Goal: Use online tool/utility: Utilize a website feature to perform a specific function

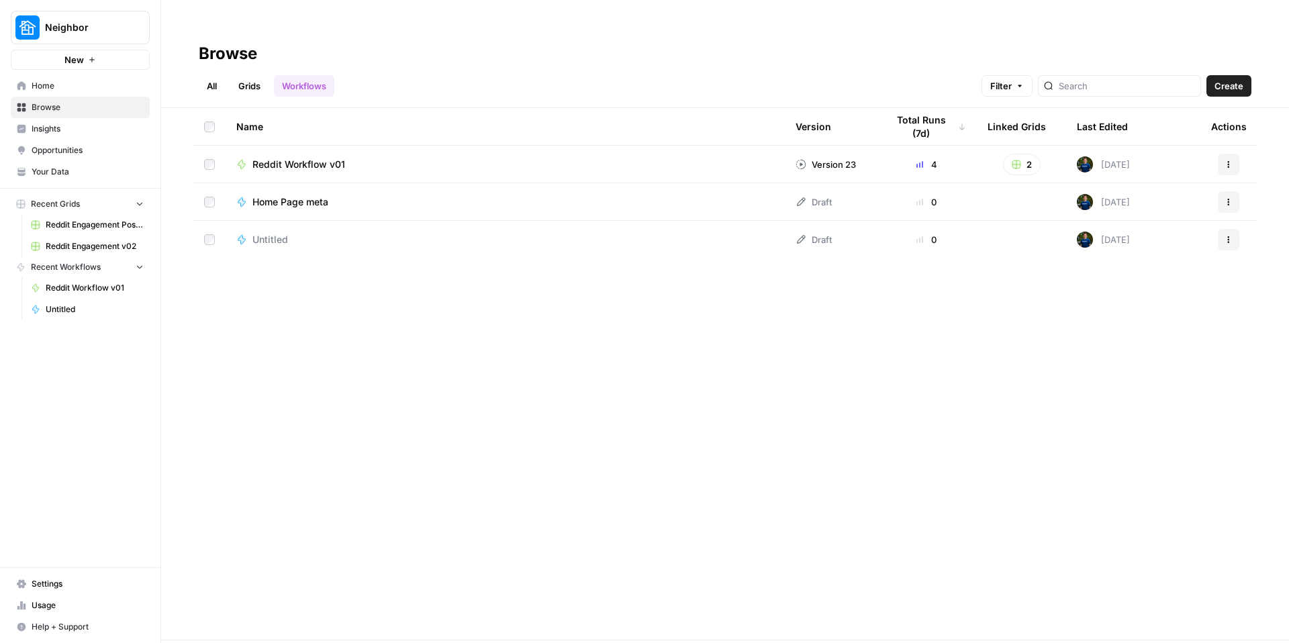
click at [304, 331] on div "Name Version Total Runs (7d) Linked Grids Last Edited Actions Reddit Workflow v…" at bounding box center [725, 374] width 1128 height 532
click at [305, 329] on div "Name Version Total Runs (7d) Linked Grids Last Edited Actions Reddit Workflow v…" at bounding box center [725, 374] width 1128 height 532
click at [79, 53] on span "New" at bounding box center [73, 59] width 19 height 13
click at [88, 57] on icon "button" at bounding box center [92, 60] width 8 height 8
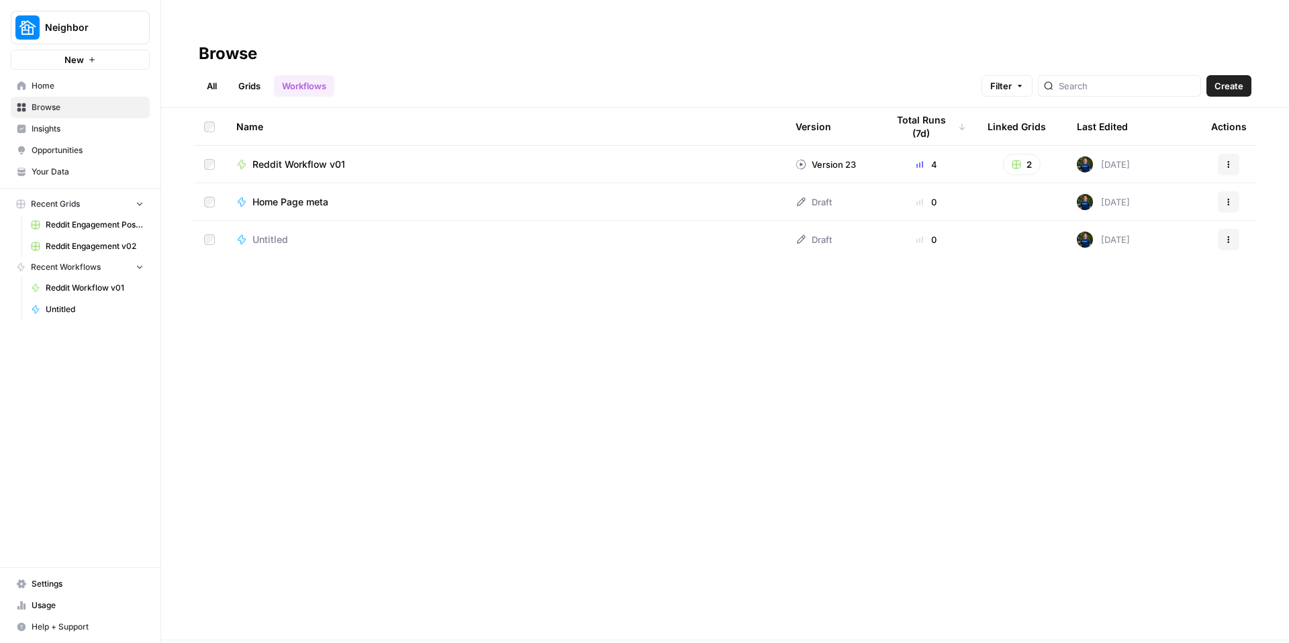
click at [94, 62] on icon "button" at bounding box center [92, 60] width 8 height 8
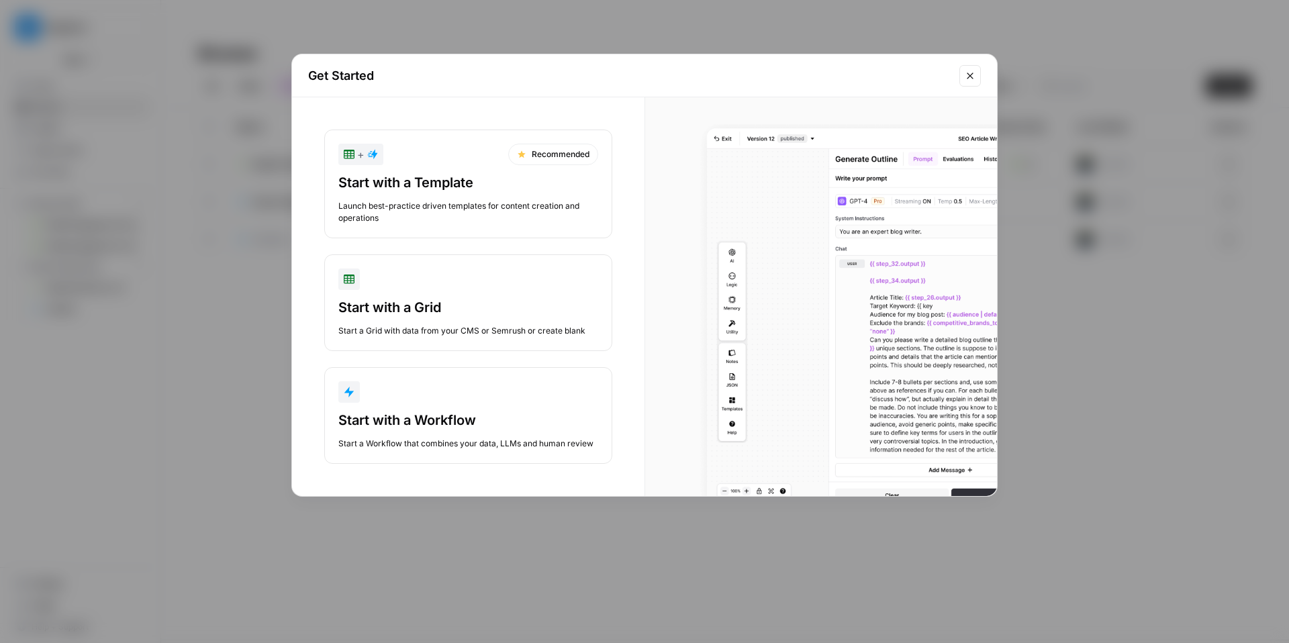
click at [446, 427] on div "Start with a Workflow" at bounding box center [468, 420] width 260 height 19
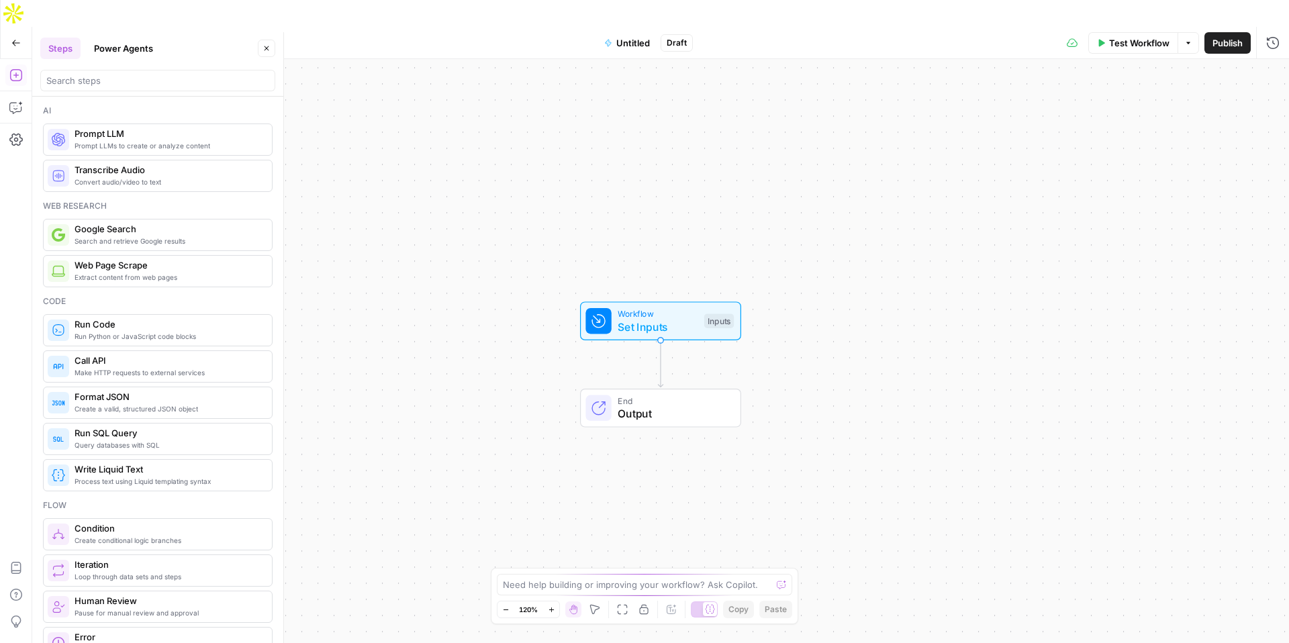
click at [139, 56] on button "Power Agents" at bounding box center [123, 48] width 75 height 21
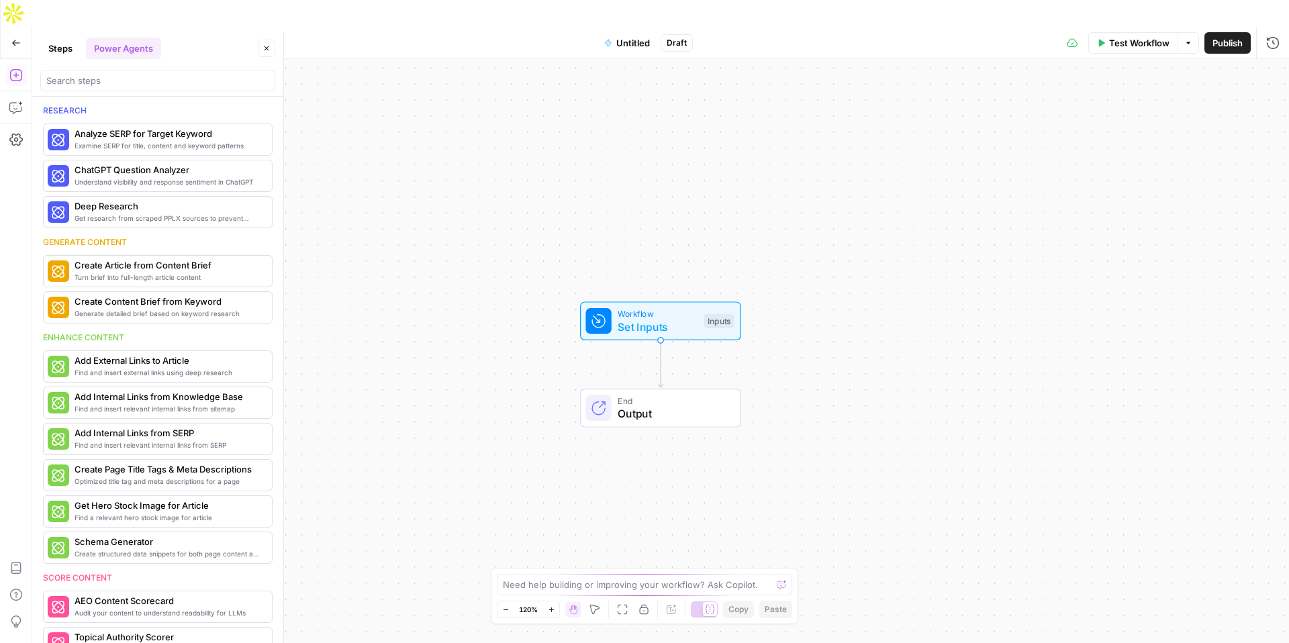
click at [63, 49] on button "Steps" at bounding box center [60, 48] width 40 height 21
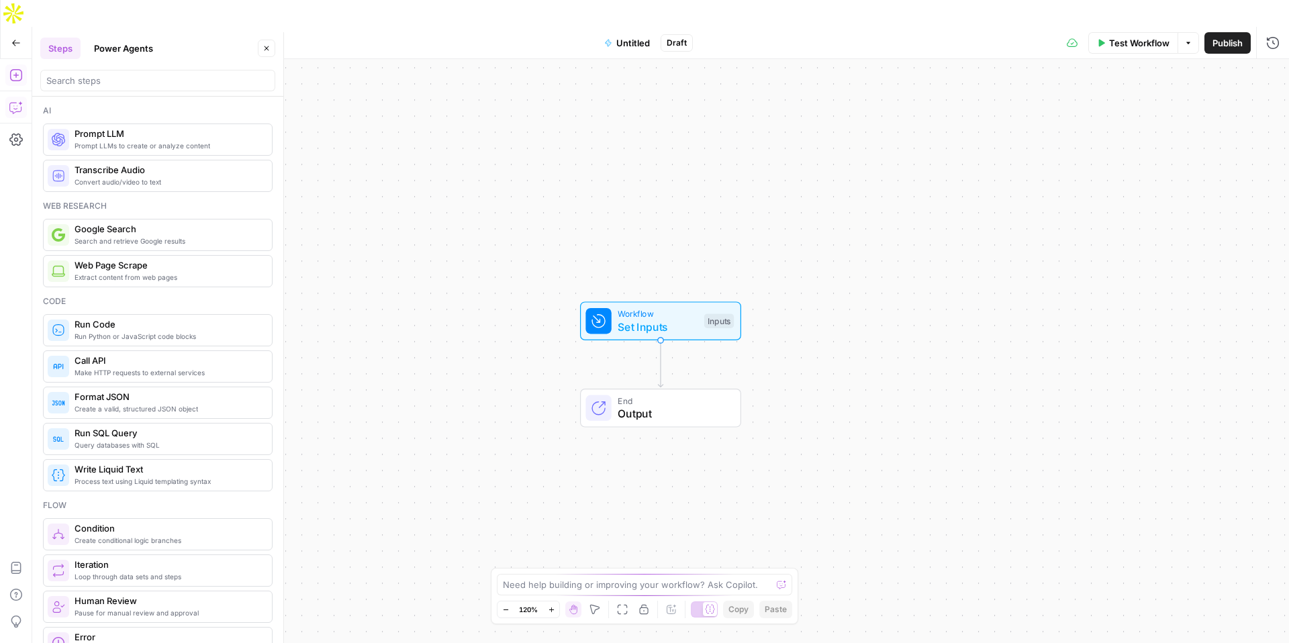
click at [7, 97] on button "Copilot" at bounding box center [15, 107] width 21 height 21
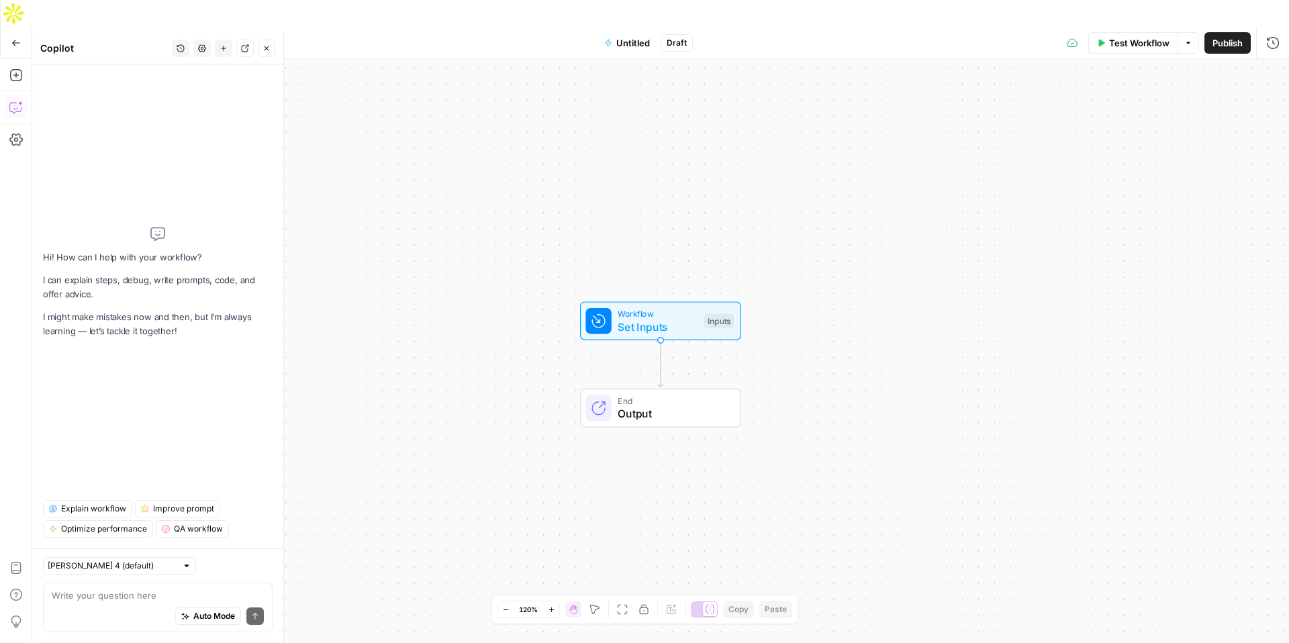
click at [97, 593] on textarea at bounding box center [158, 595] width 212 height 13
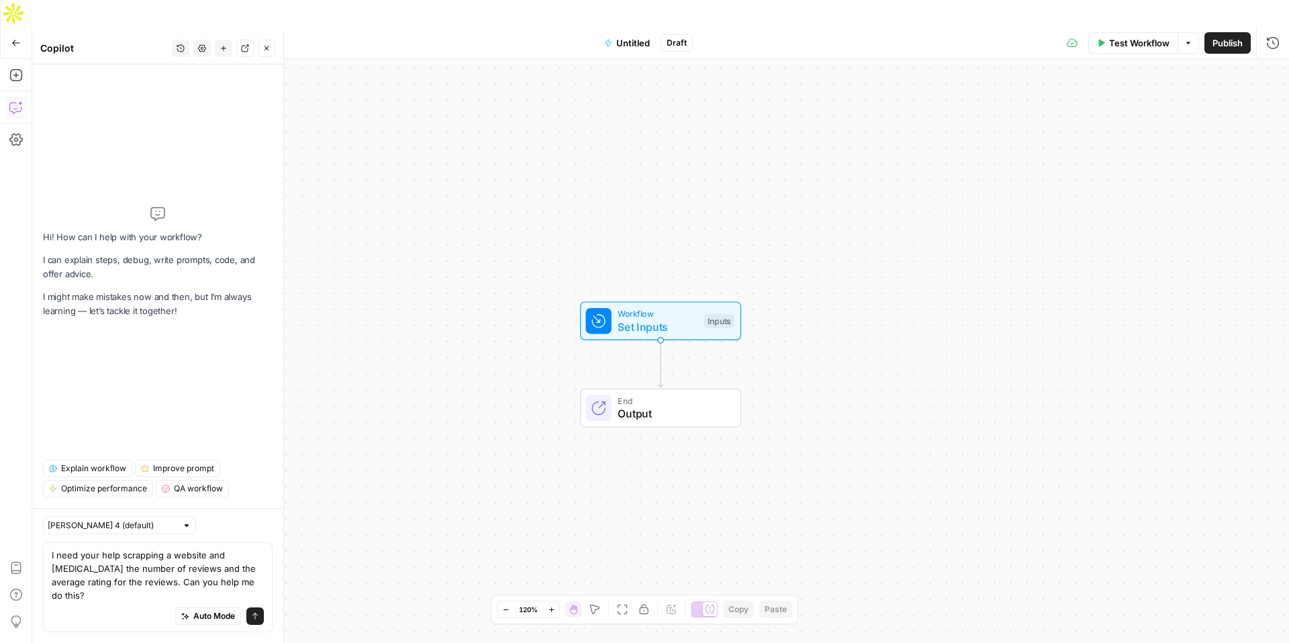
type textarea "I need your help scrapping a website and [MEDICAL_DATA] the number of reviews a…"
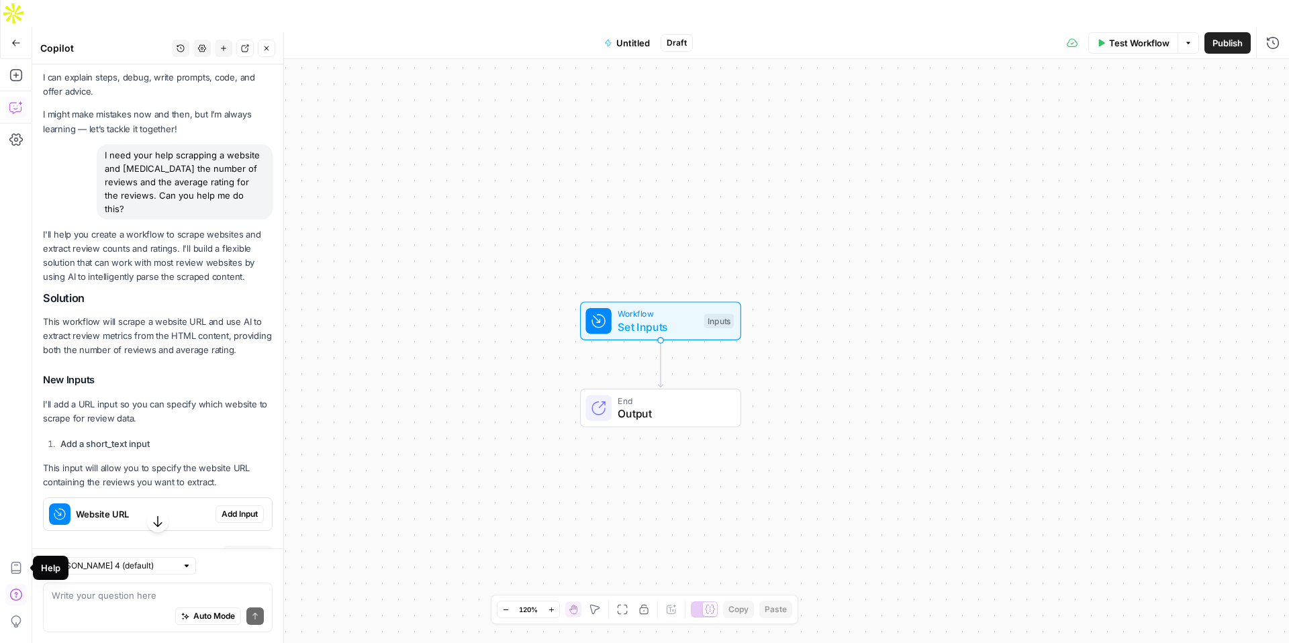
scroll to position [132, 0]
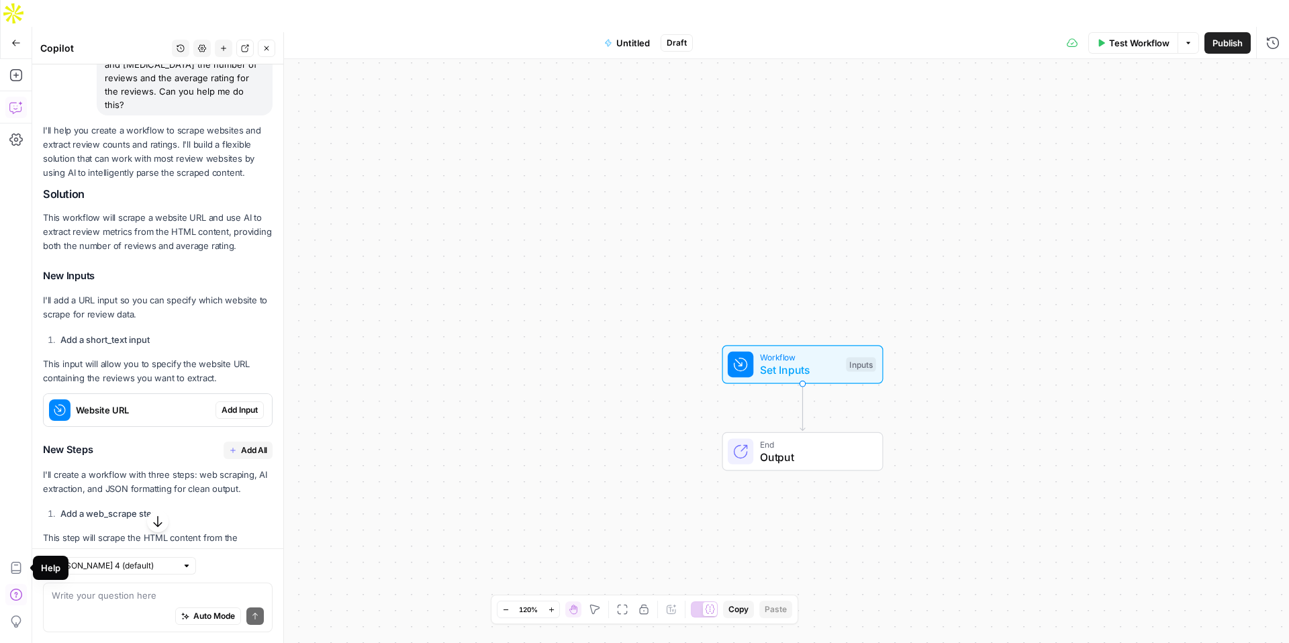
click at [227, 416] on span "Add Input" at bounding box center [240, 410] width 36 height 12
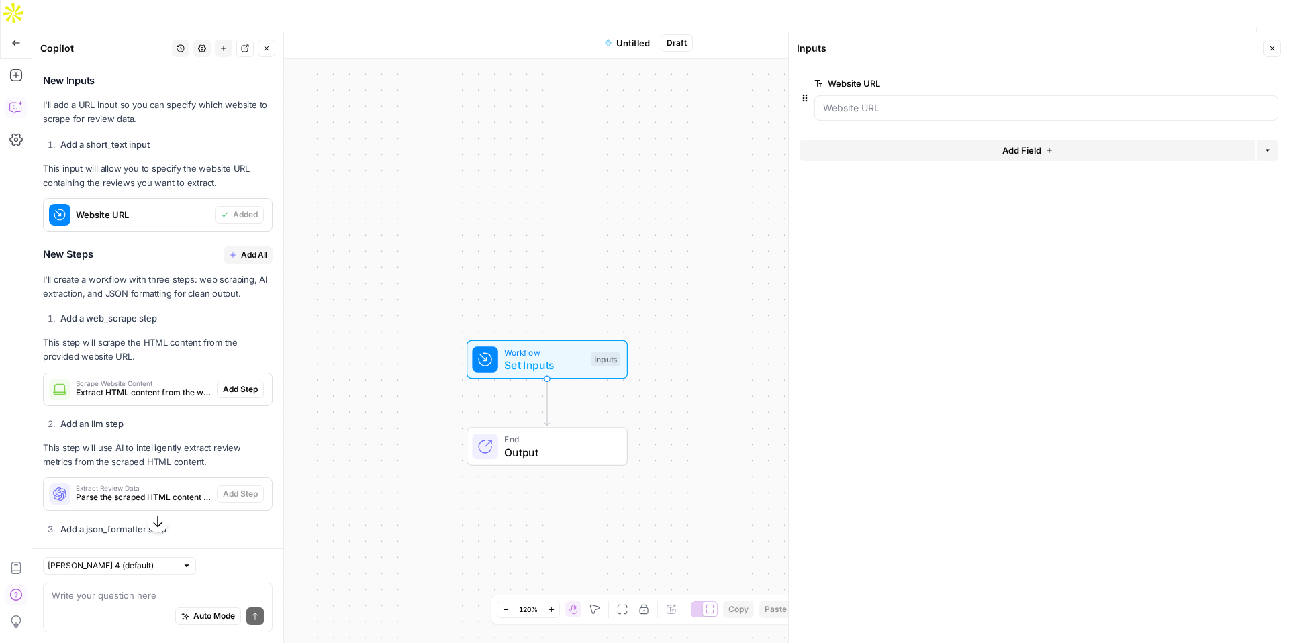
scroll to position [349, 0]
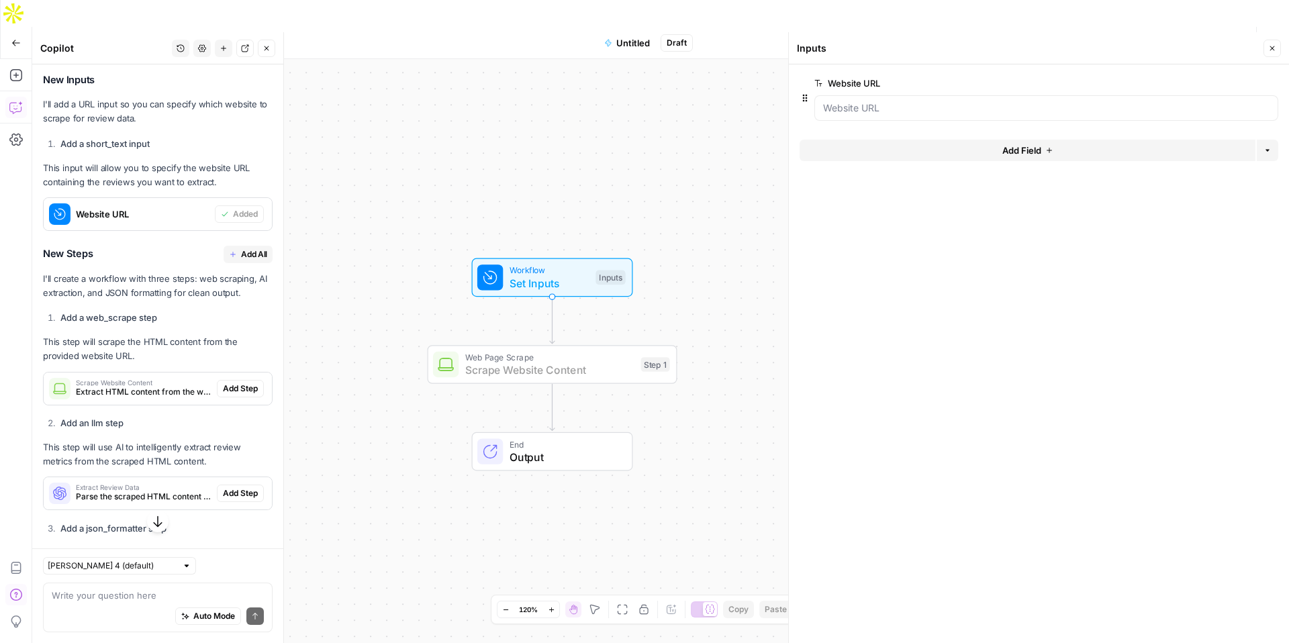
click at [231, 395] on span "Add Step" at bounding box center [240, 389] width 35 height 12
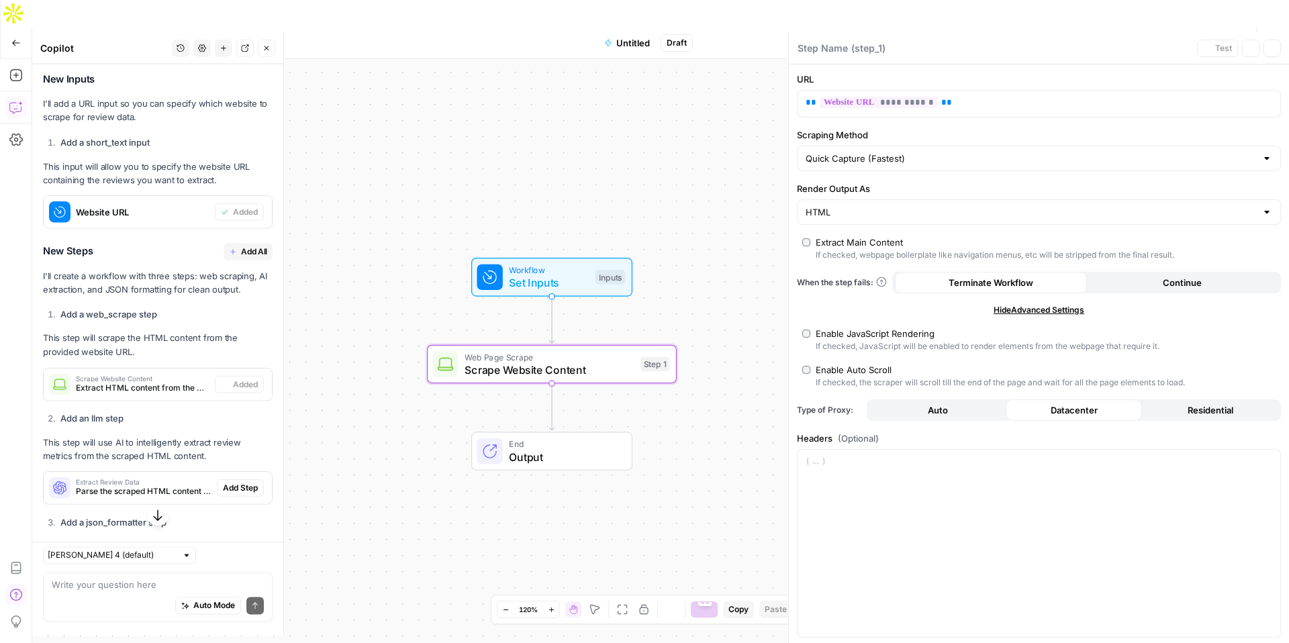
type textarea "Scrape Website Content"
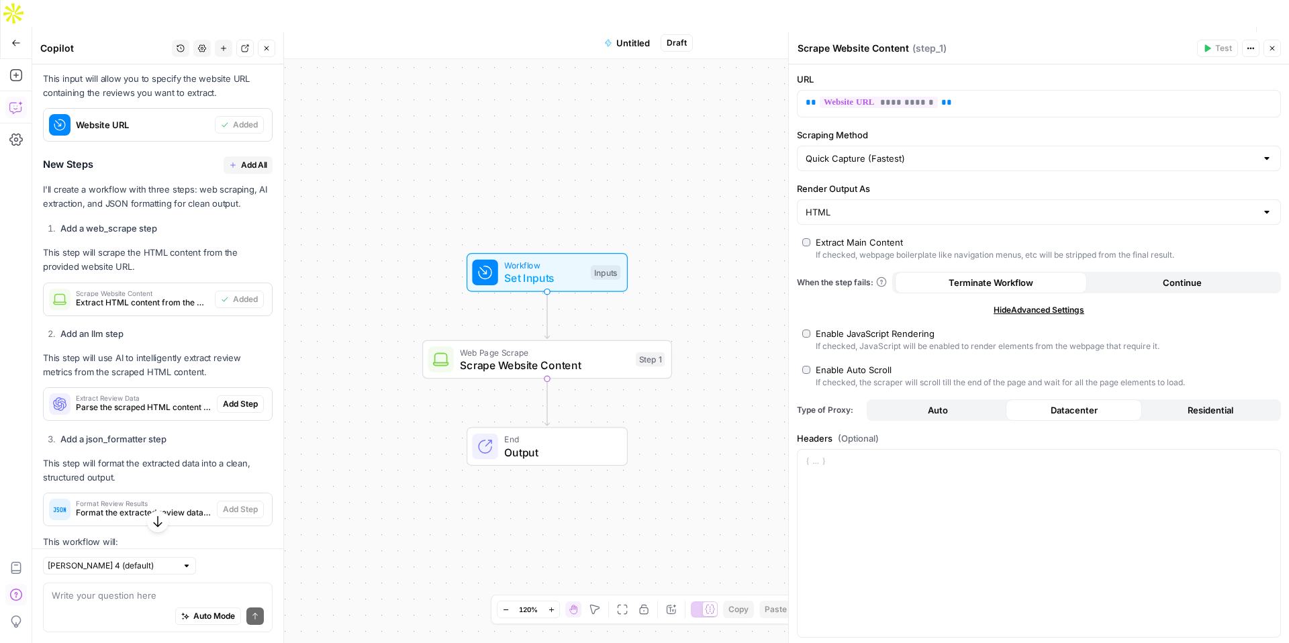
scroll to position [439, 0]
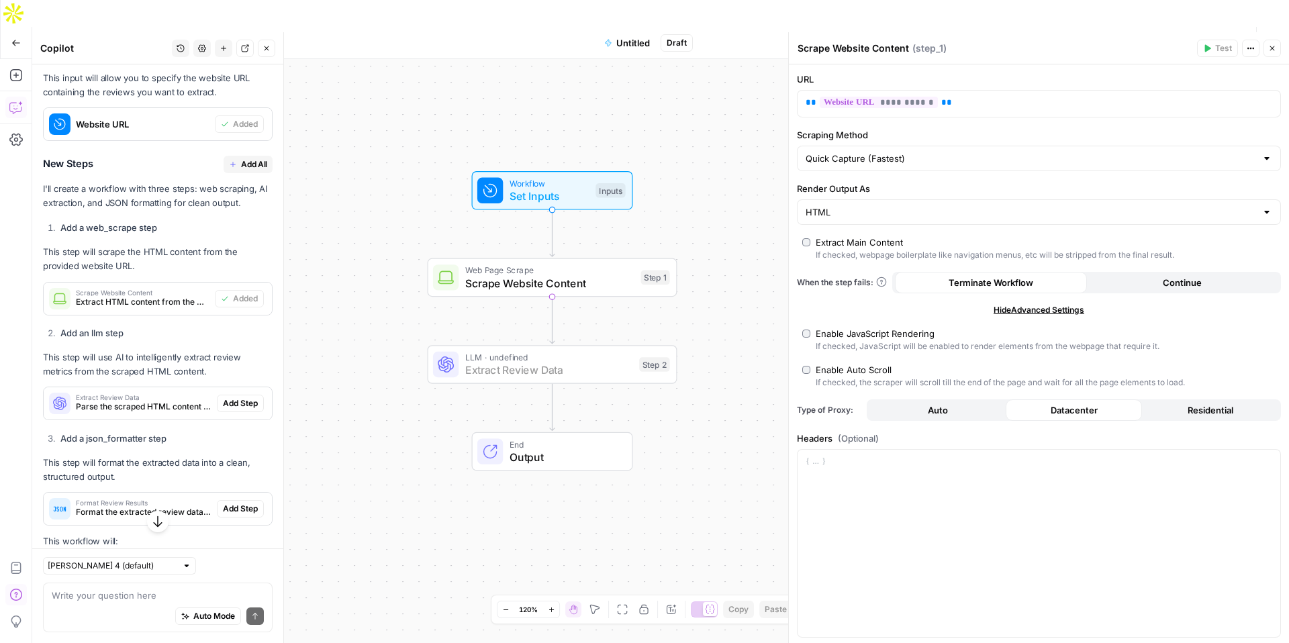
click at [235, 410] on span "Add Step" at bounding box center [240, 404] width 35 height 12
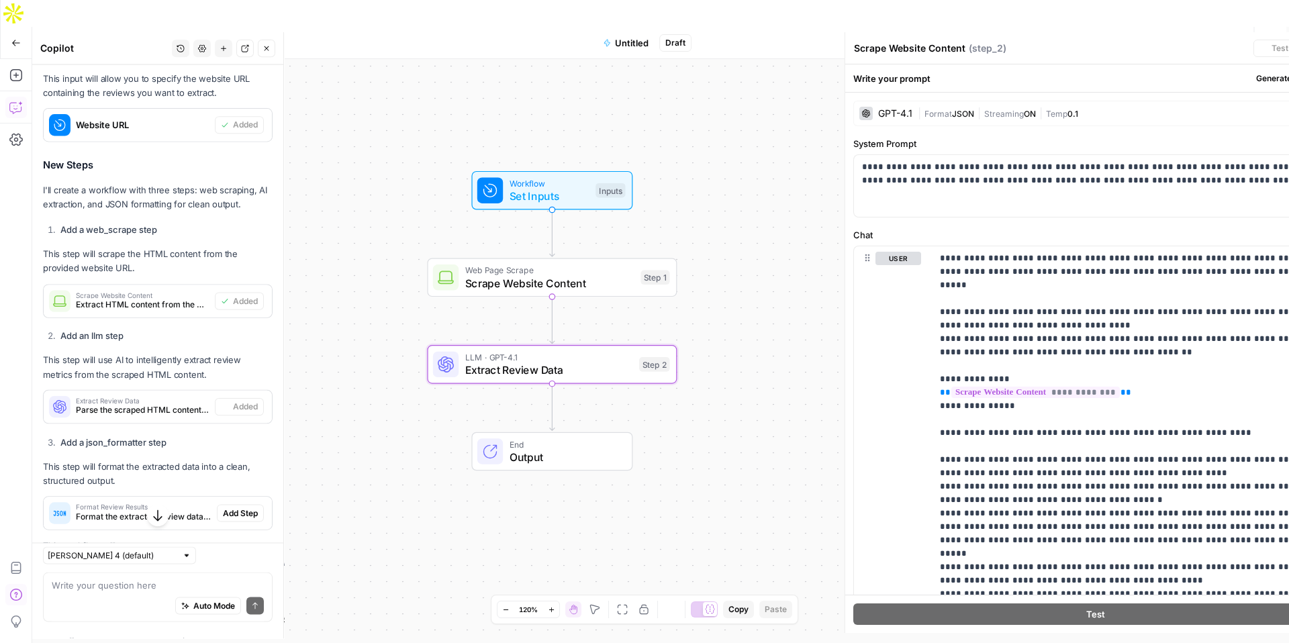
type textarea "Extract Review Data"
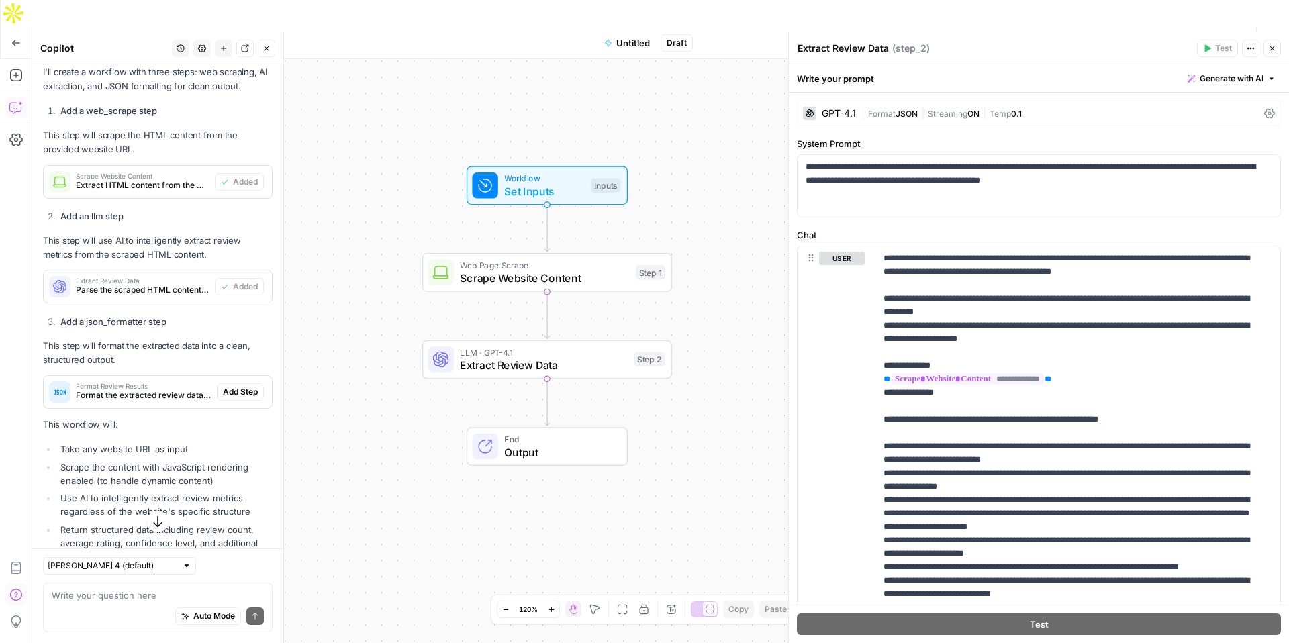
scroll to position [588, 0]
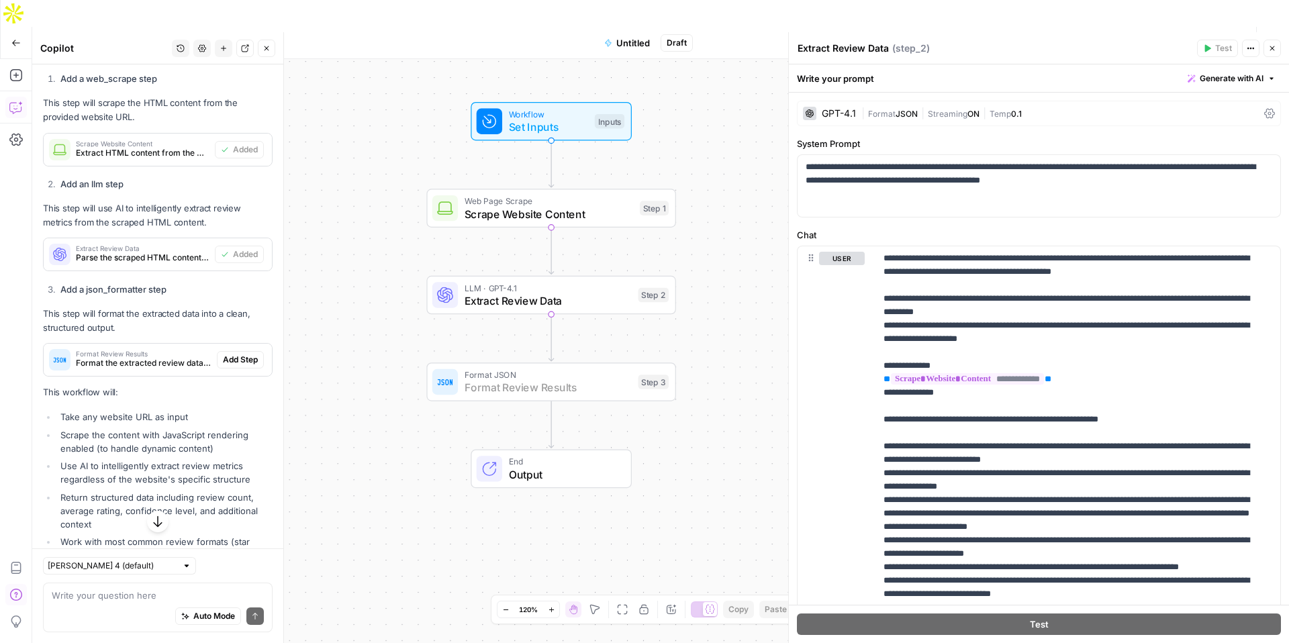
click at [223, 366] on span "Add Step" at bounding box center [240, 360] width 35 height 12
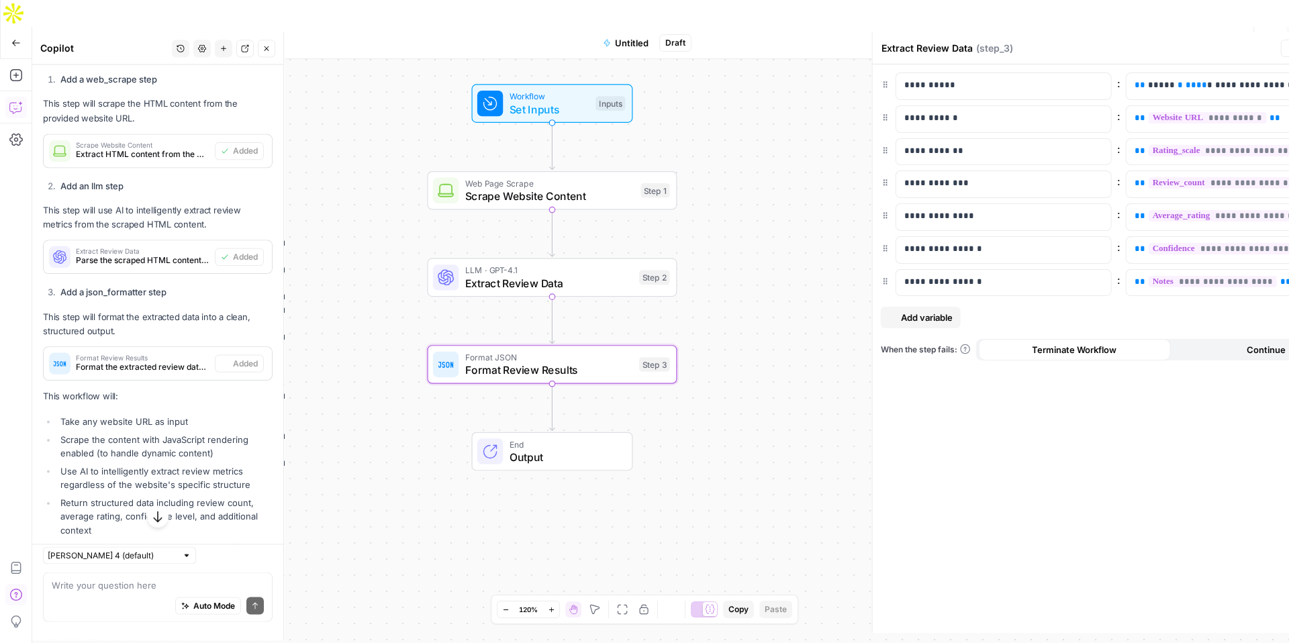
type textarea "Format Review Results"
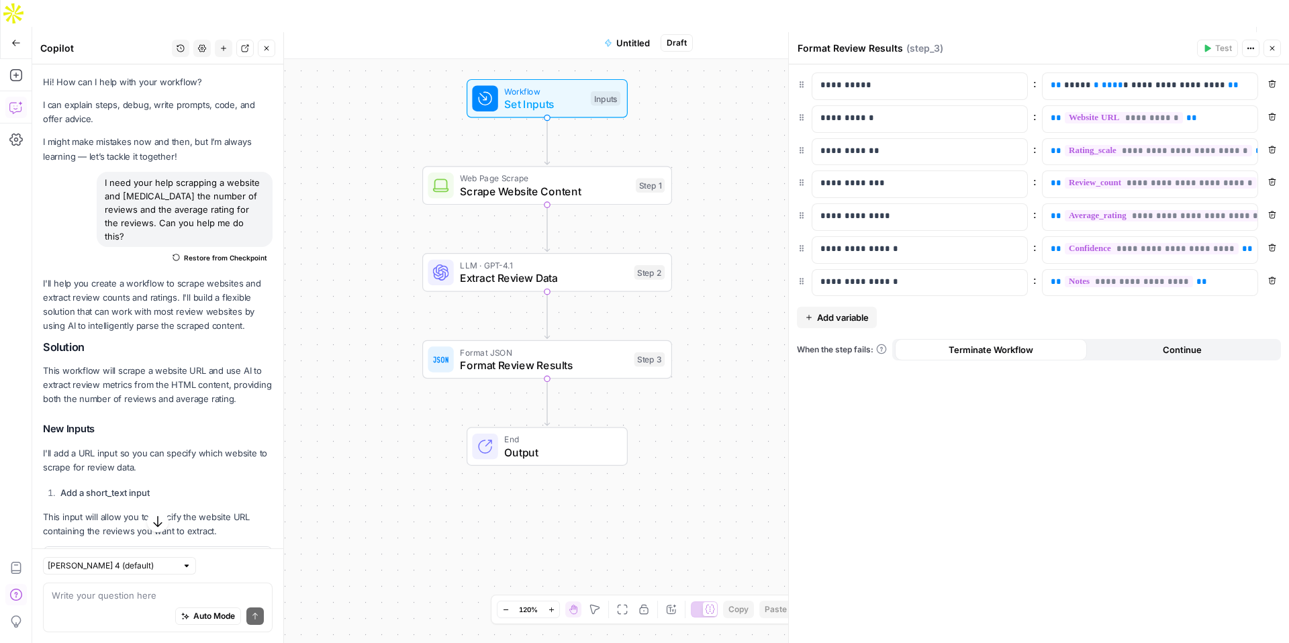
scroll to position [716, 0]
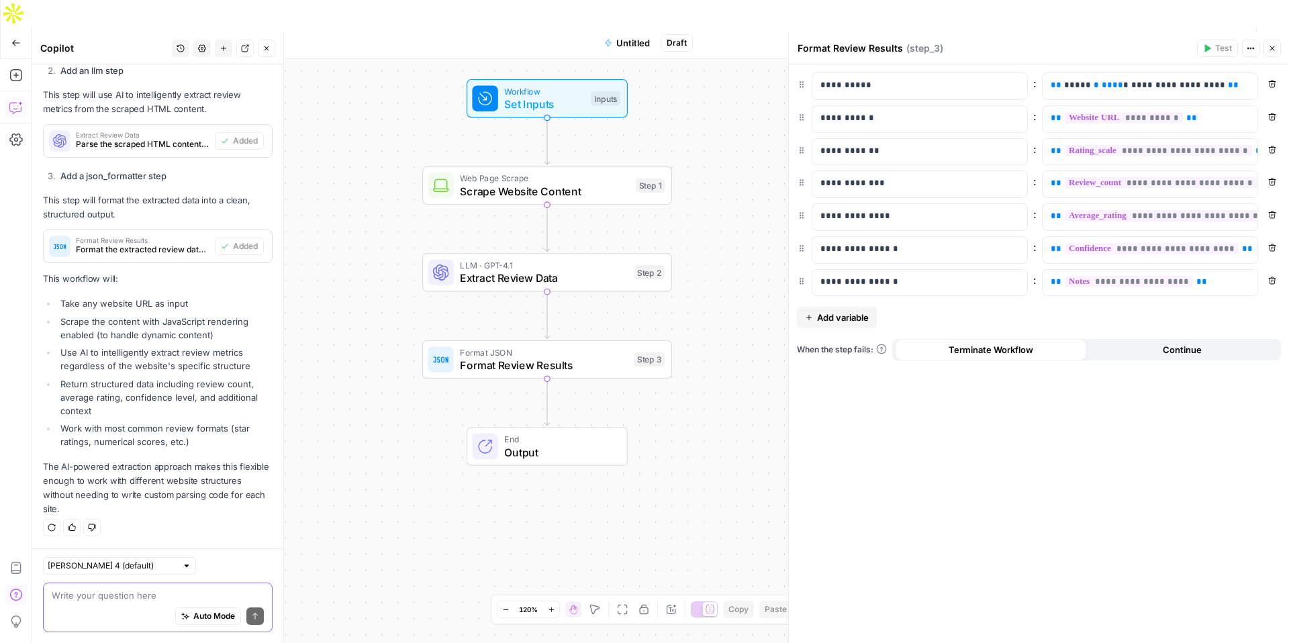
click at [126, 599] on textarea at bounding box center [158, 595] width 212 height 13
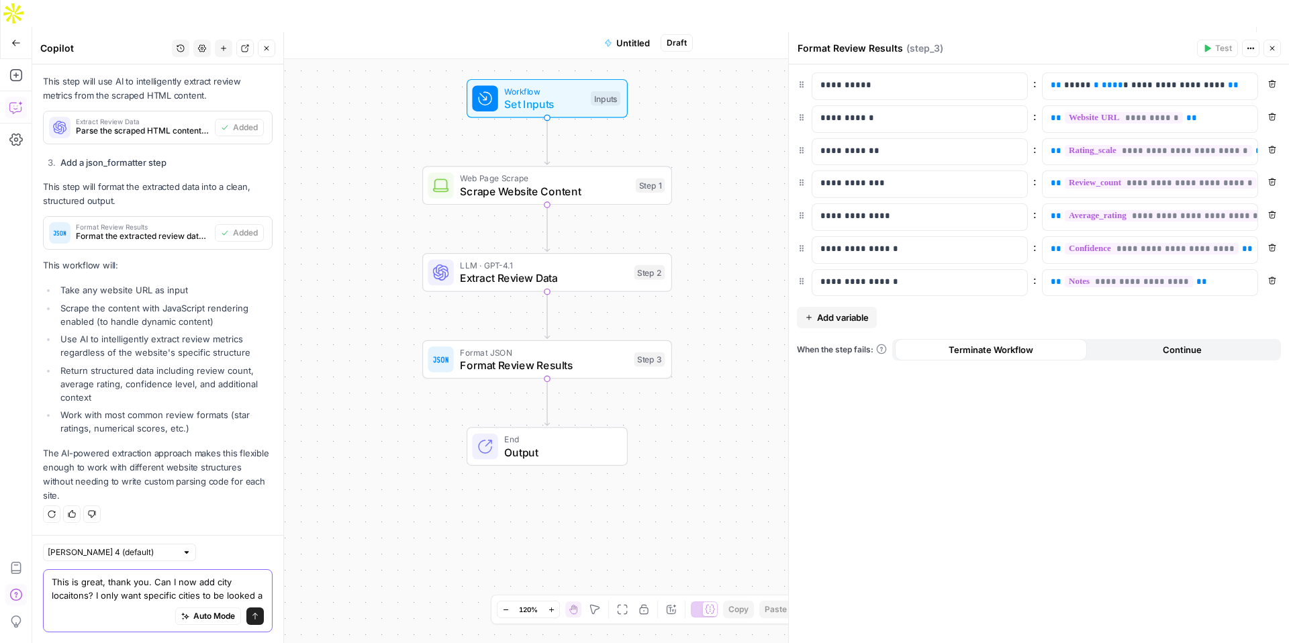
scroll to position [743, 0]
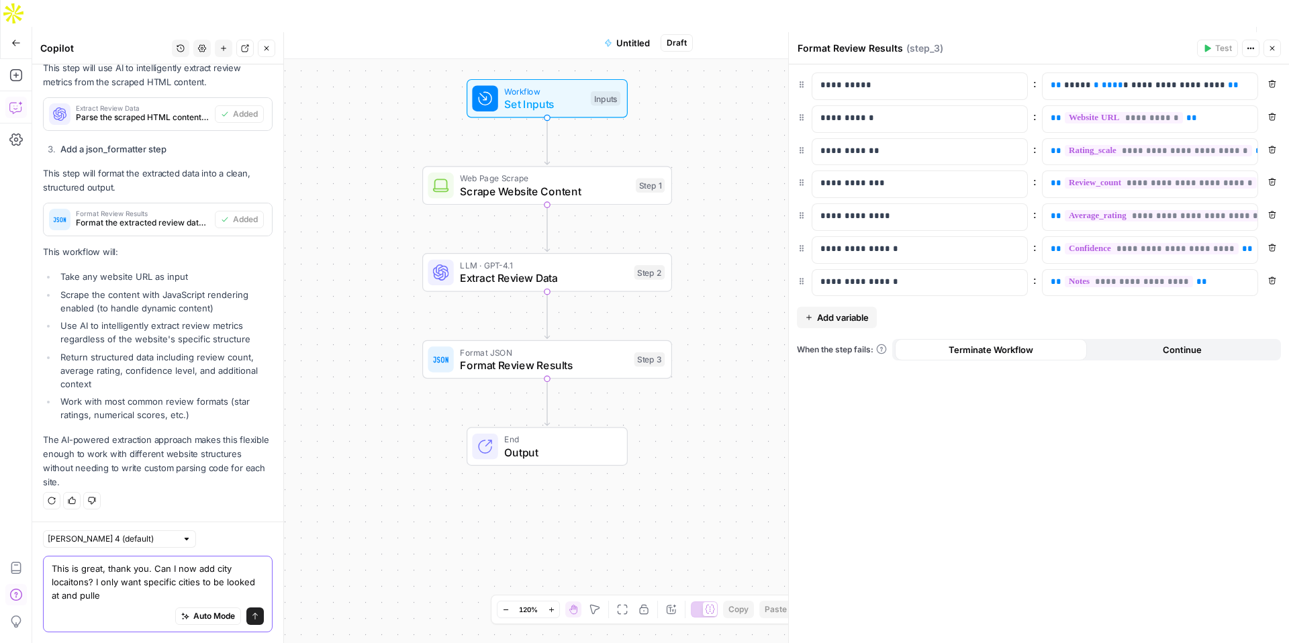
type textarea "This is great, thank you. Can I now add city locaitons? I only want specific ci…"
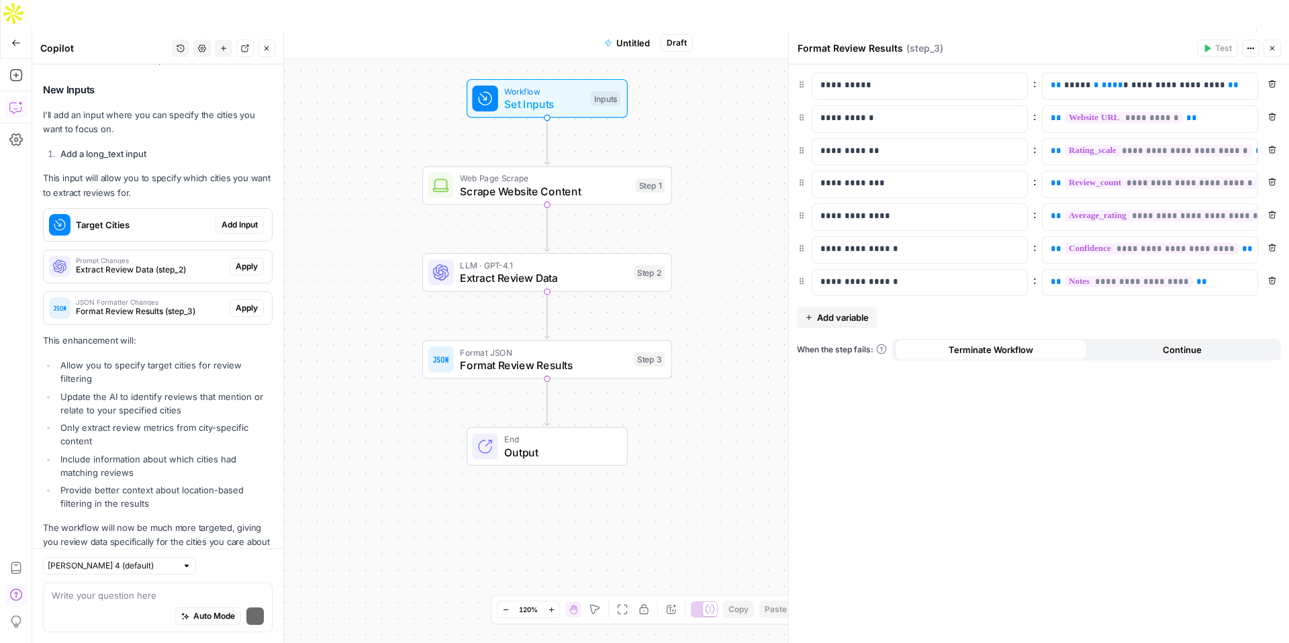
scroll to position [1406, 0]
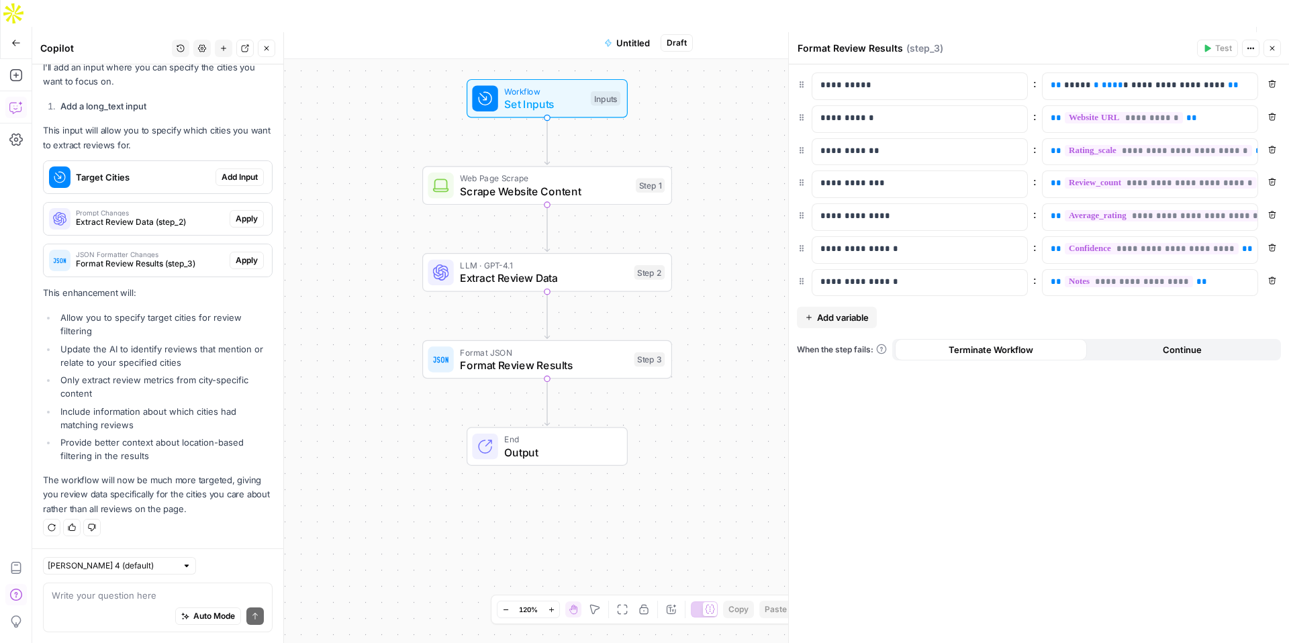
click at [232, 179] on span "Add Input" at bounding box center [240, 177] width 36 height 12
click at [171, 176] on span "Target Cities" at bounding box center [143, 177] width 134 height 13
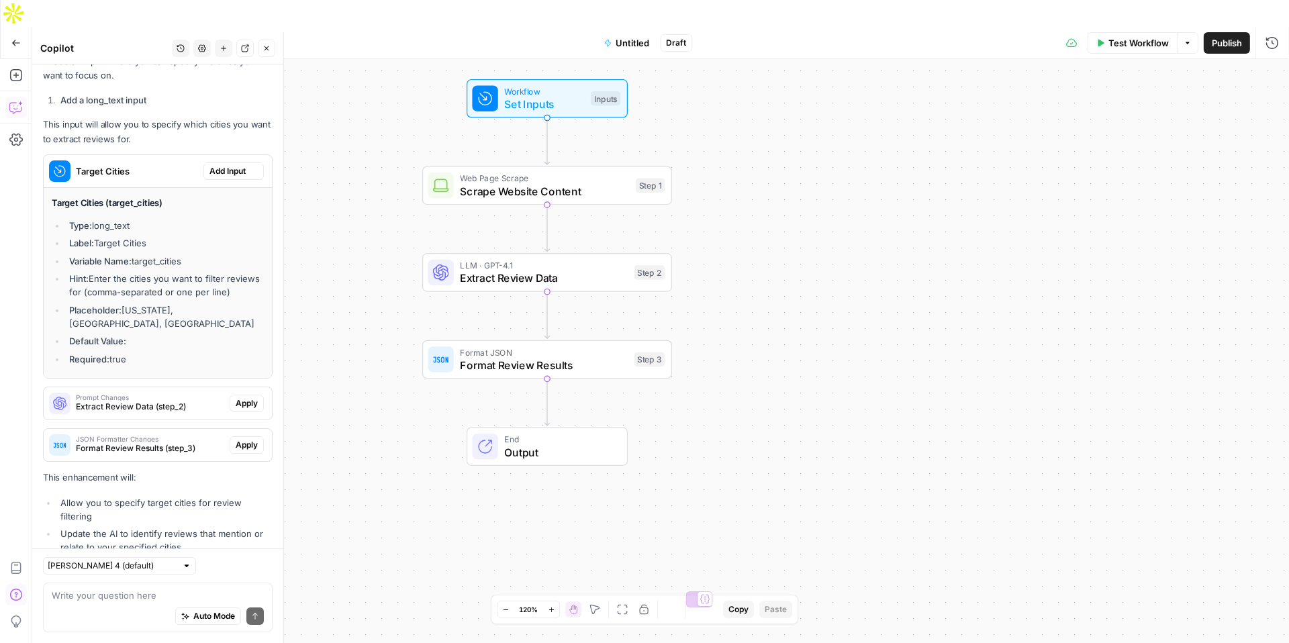
click at [234, 353] on li "Required: true" at bounding box center [165, 359] width 198 height 13
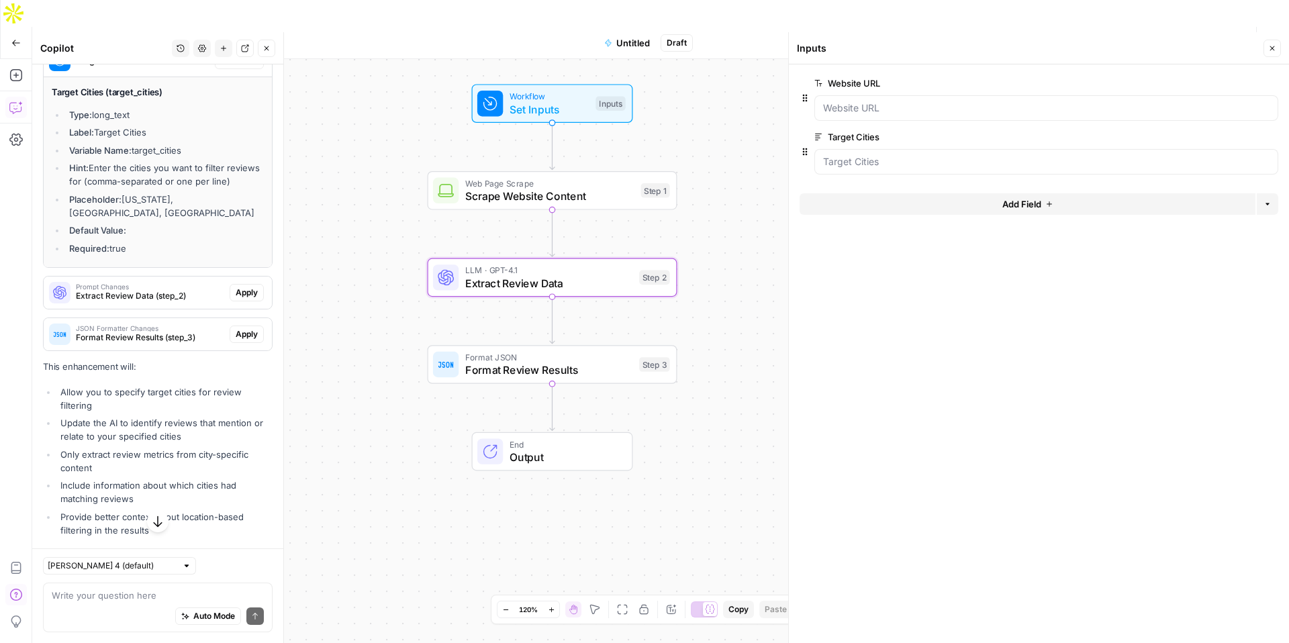
scroll to position [1500, 0]
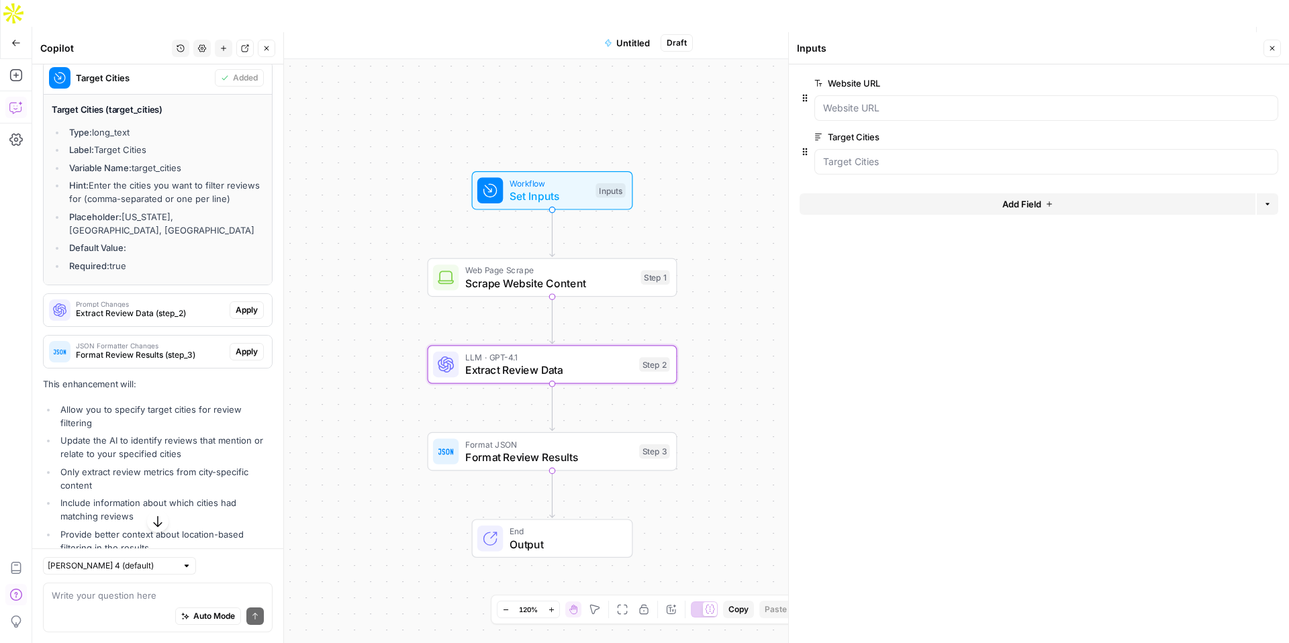
click at [193, 320] on span "Extract Review Data (step_2)" at bounding box center [150, 314] width 148 height 12
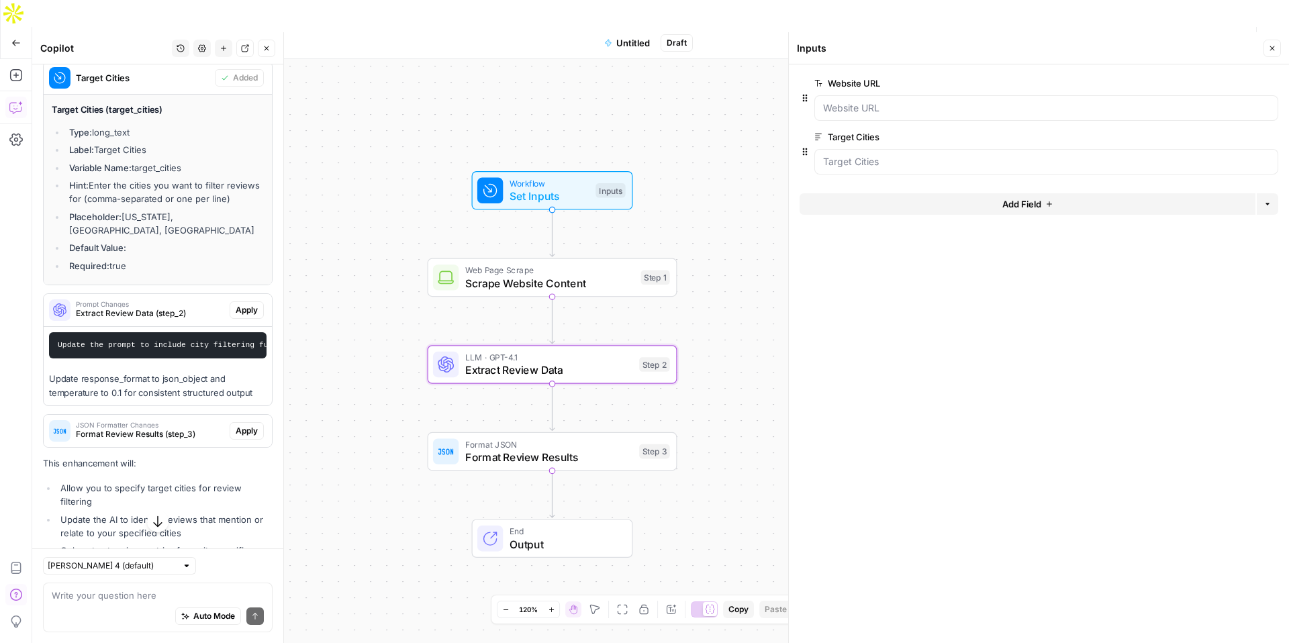
click at [236, 316] on span "Apply" at bounding box center [247, 310] width 22 height 12
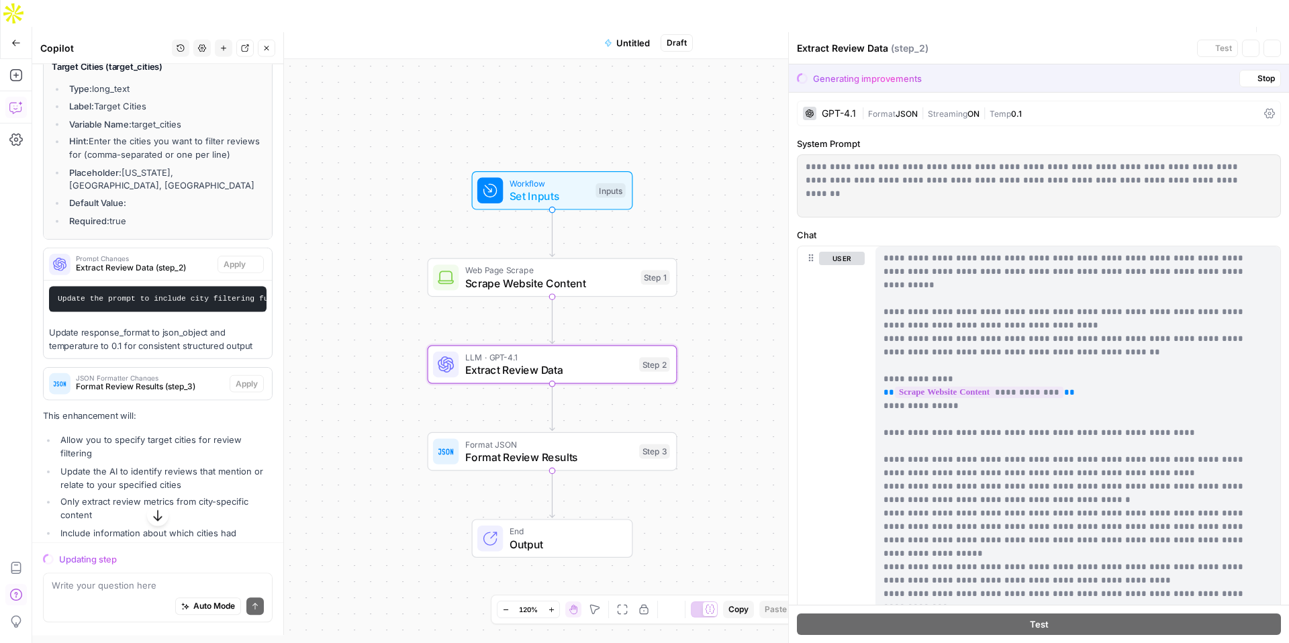
scroll to position [1457, 0]
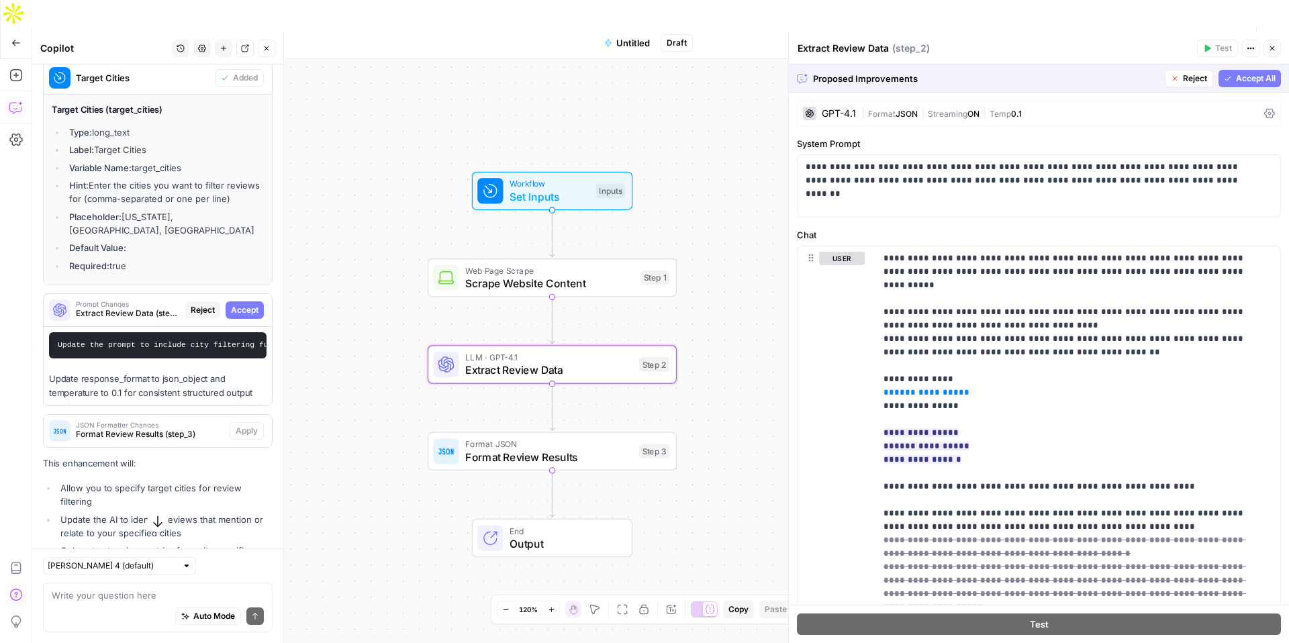
click at [231, 316] on span "Accept" at bounding box center [245, 310] width 28 height 12
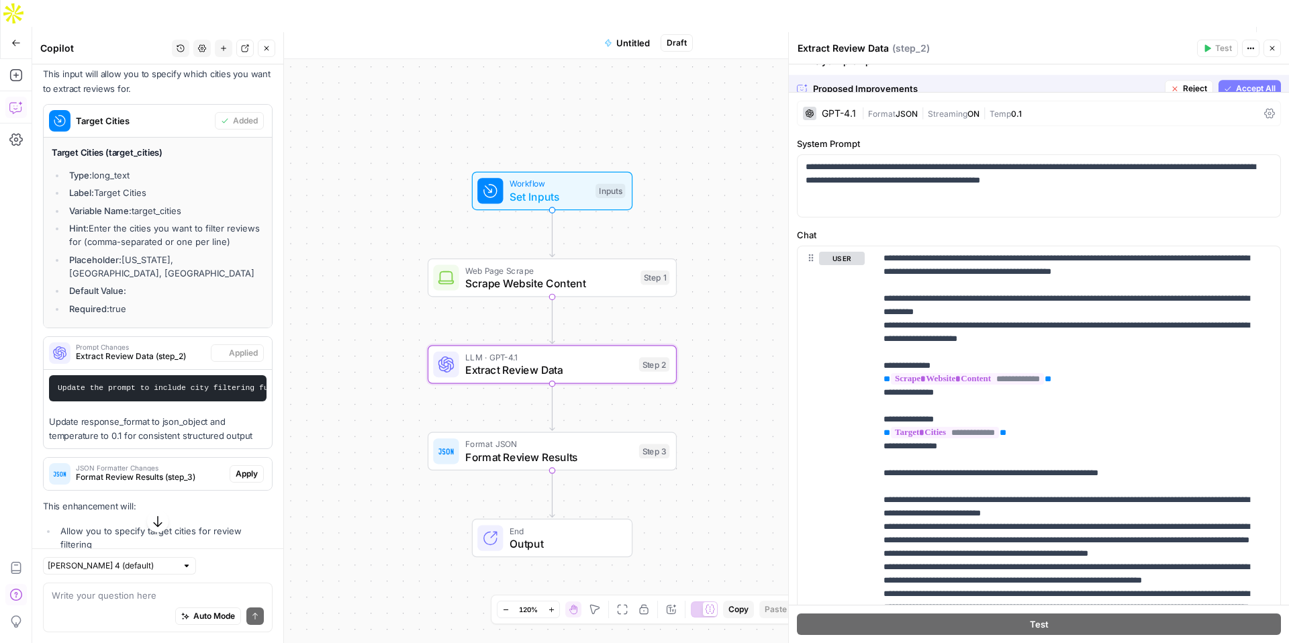
scroll to position [1500, 0]
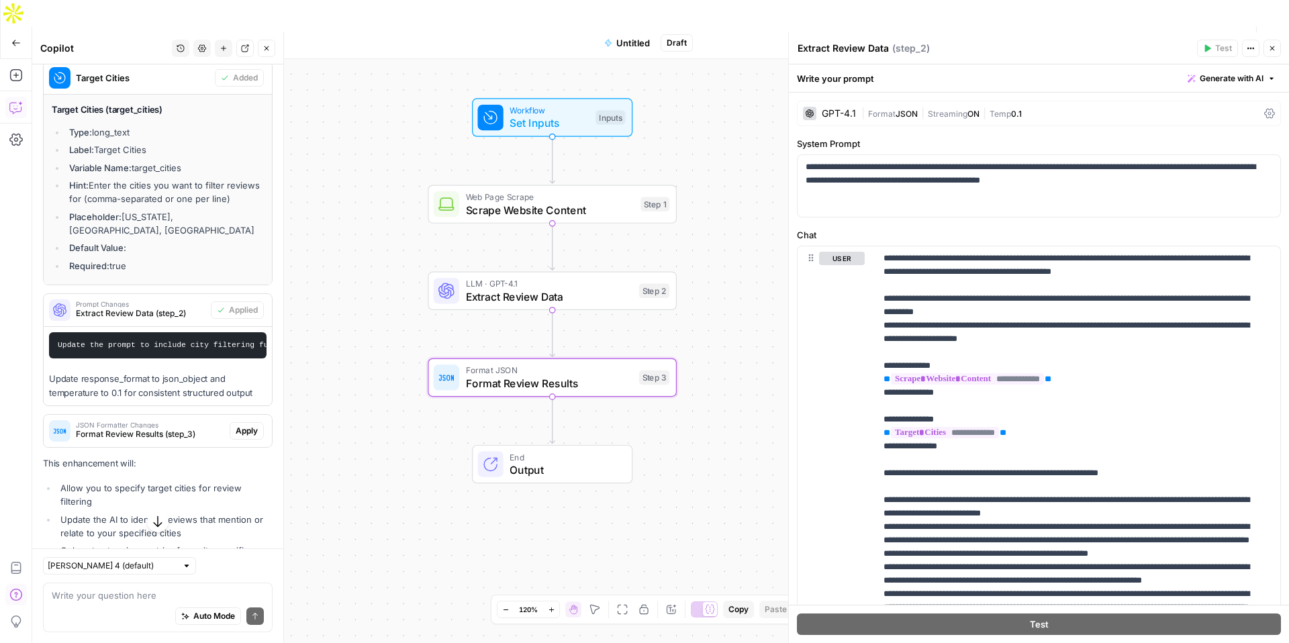
click at [187, 441] on span "Format Review Results (step_3)" at bounding box center [150, 434] width 148 height 12
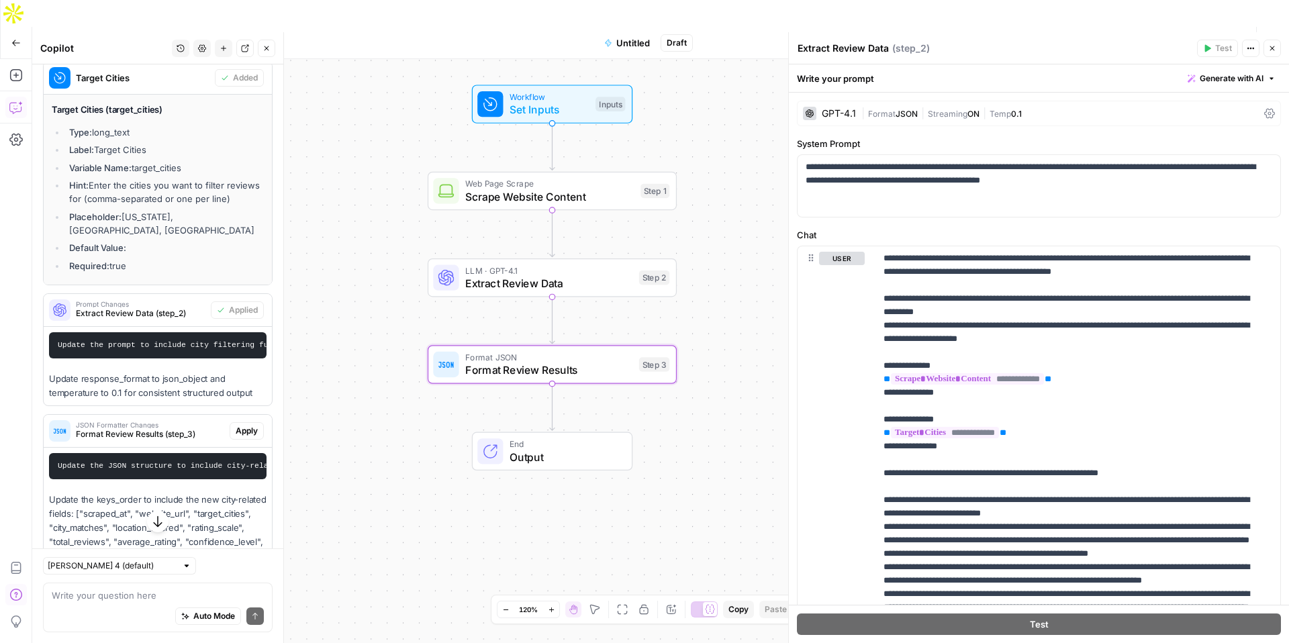
click at [241, 437] on span "Apply" at bounding box center [247, 431] width 22 height 12
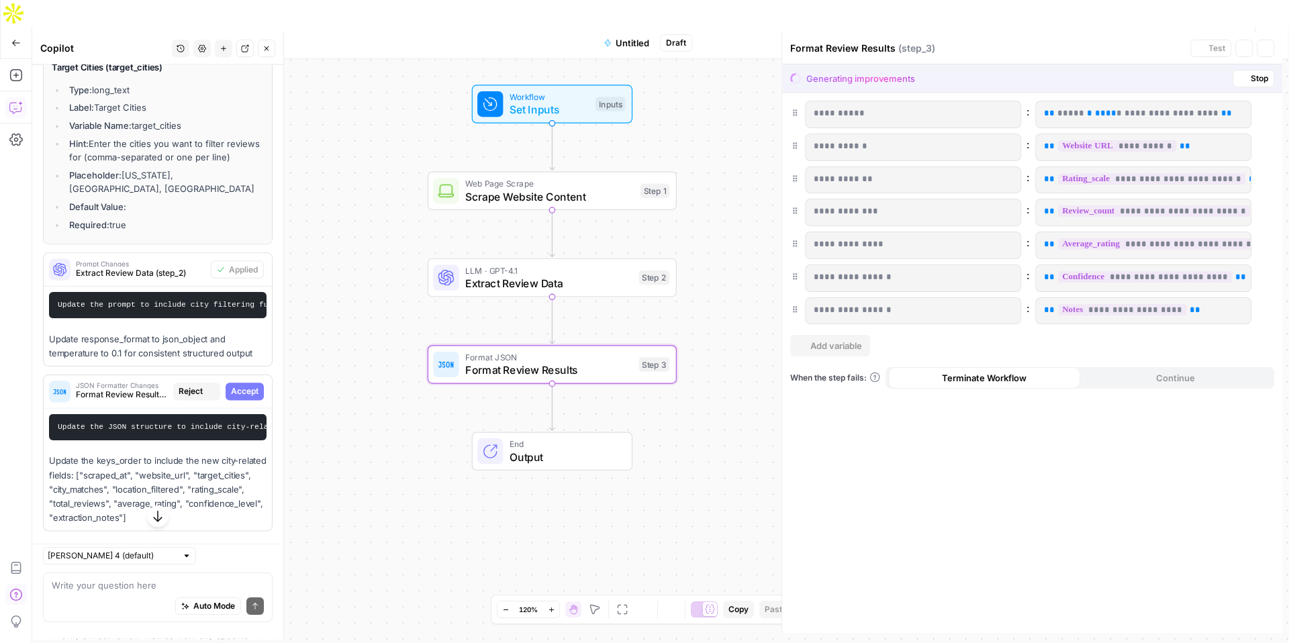
scroll to position [1457, 0]
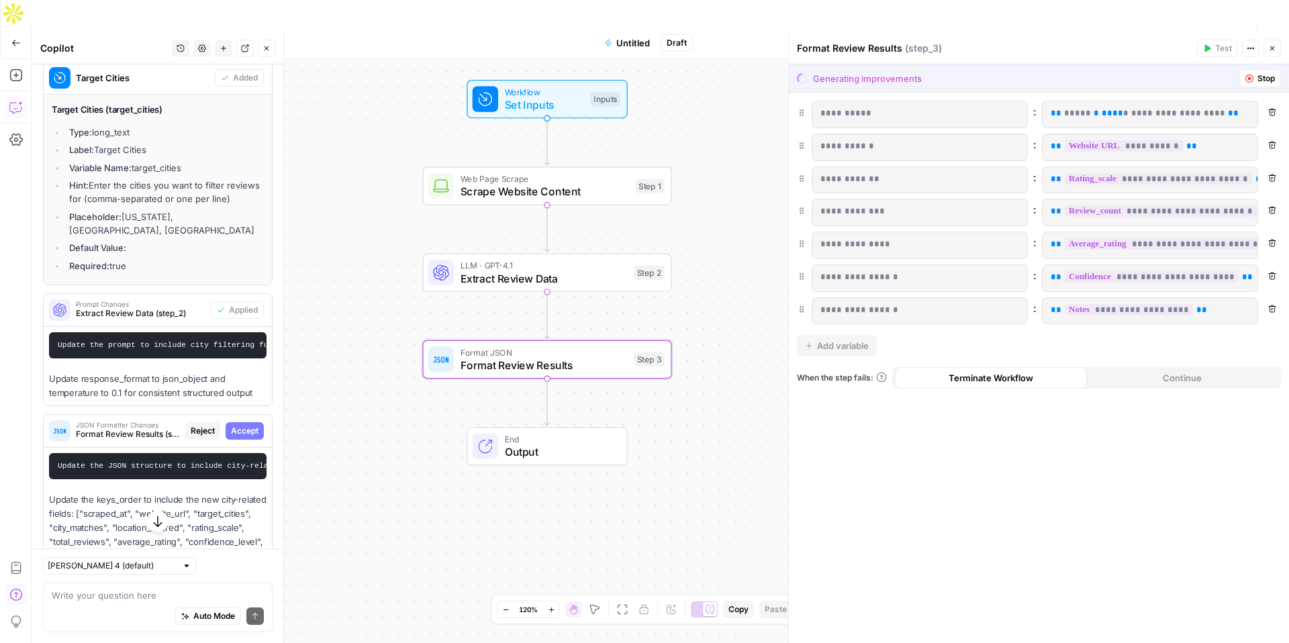
click at [232, 437] on span "Accept" at bounding box center [245, 431] width 28 height 12
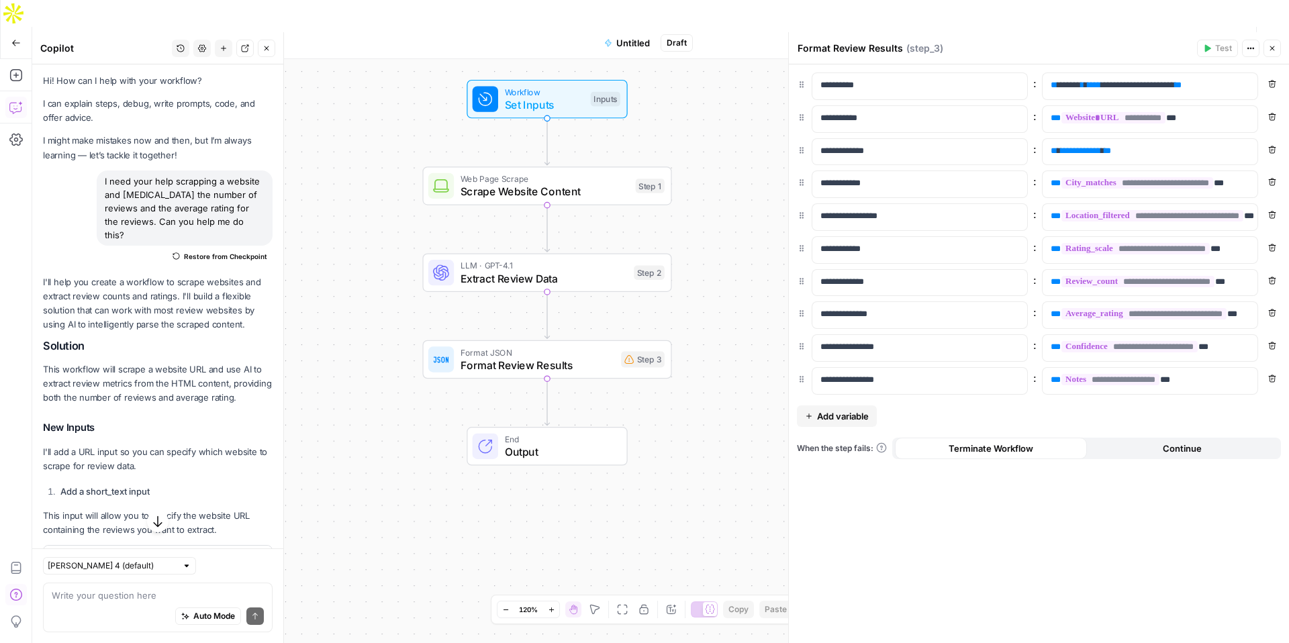
scroll to position [0, 0]
click at [1153, 55] on div "Format Review Results Format Review Results ( step_3 )" at bounding box center [995, 48] width 396 height 15
click at [1107, 32] on button "Test Workflow" at bounding box center [1134, 42] width 90 height 21
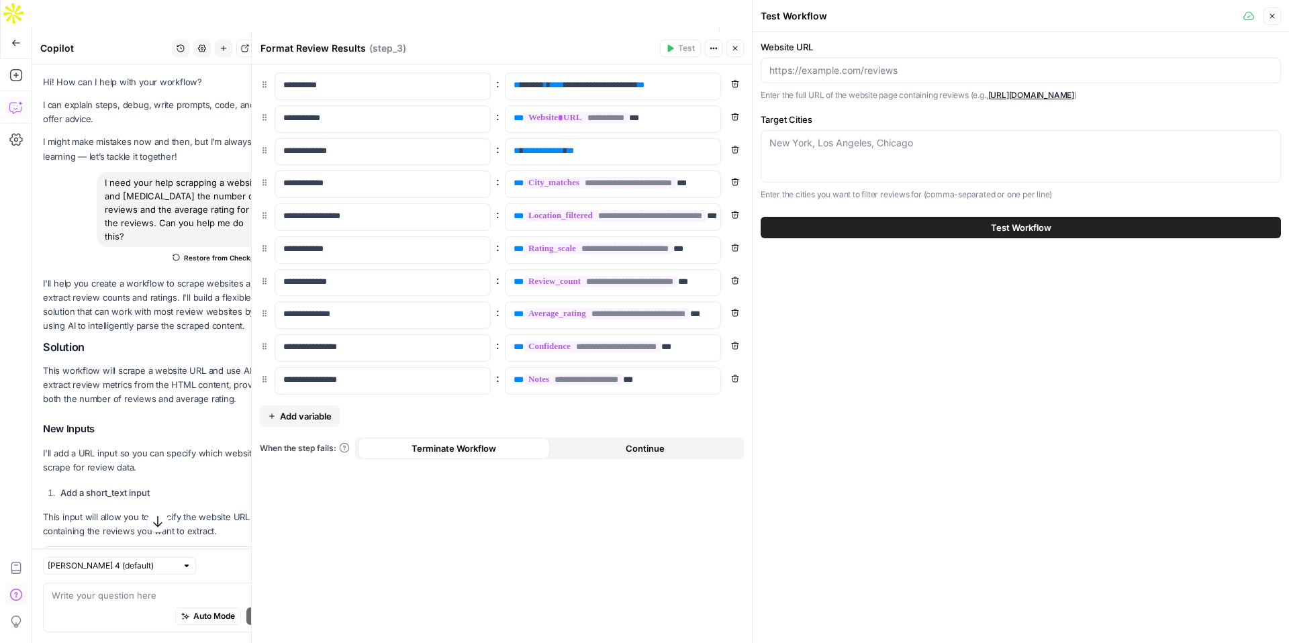
click at [876, 150] on div "[US_STATE], [GEOGRAPHIC_DATA], [GEOGRAPHIC_DATA]" at bounding box center [1021, 156] width 520 height 52
click at [822, 145] on textarea "Target Cities" at bounding box center [1021, 142] width 503 height 13
type textarea "[GEOGRAPHIC_DATA]"
click at [819, 84] on div "Website URL Can't be blank" at bounding box center [1021, 70] width 520 height 60
click at [825, 77] on input "Website URL" at bounding box center [1021, 70] width 503 height 13
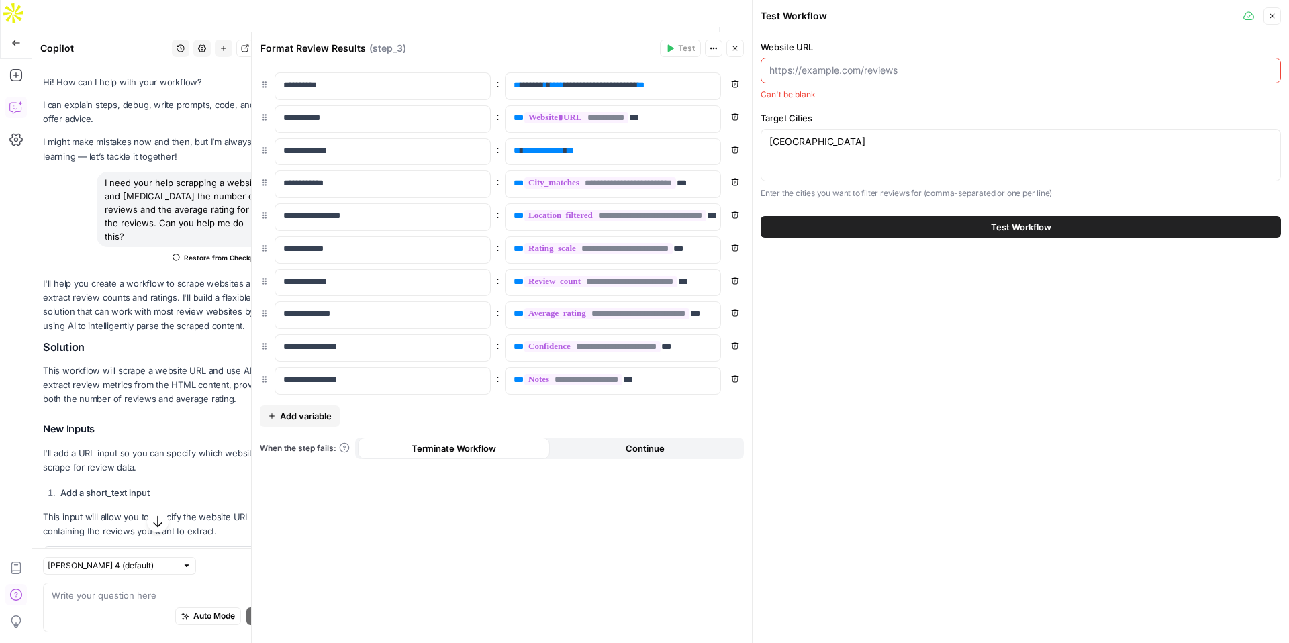
click at [823, 77] on div at bounding box center [1021, 71] width 520 height 26
click at [848, 74] on input "www.neighbor." at bounding box center [1021, 70] width 503 height 13
paste input "[URL][DOMAIN_NAME]"
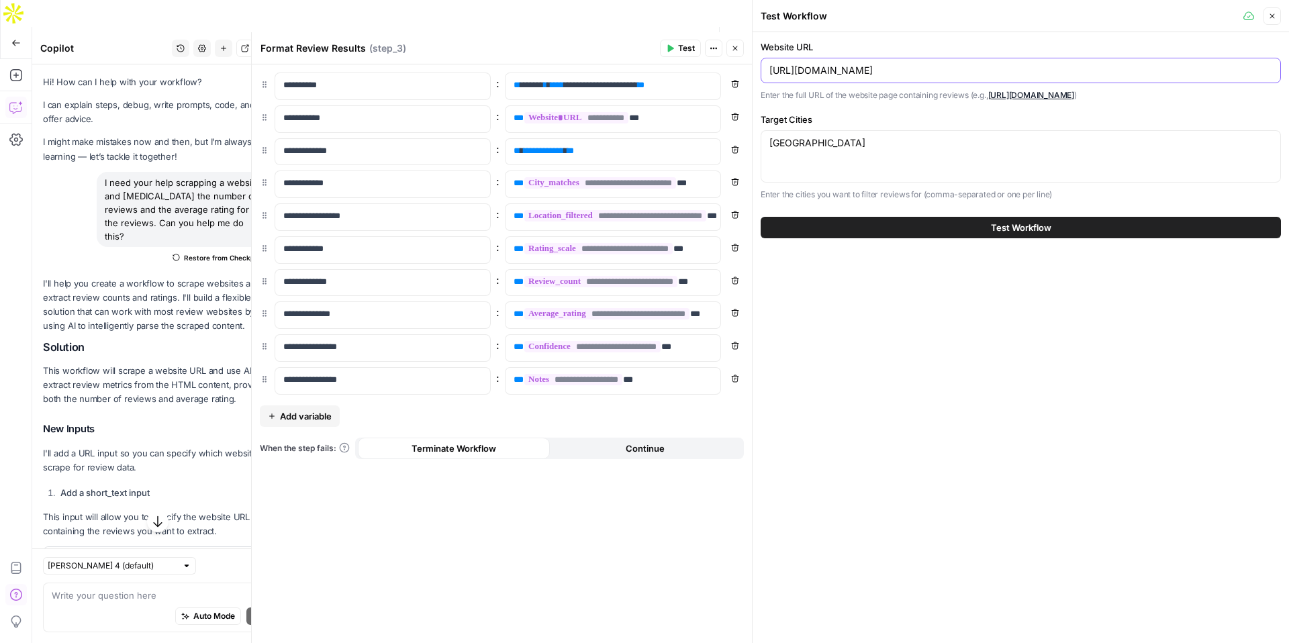
type input "[URL][DOMAIN_NAME]"
click at [915, 236] on button "Test Workflow" at bounding box center [1021, 227] width 520 height 21
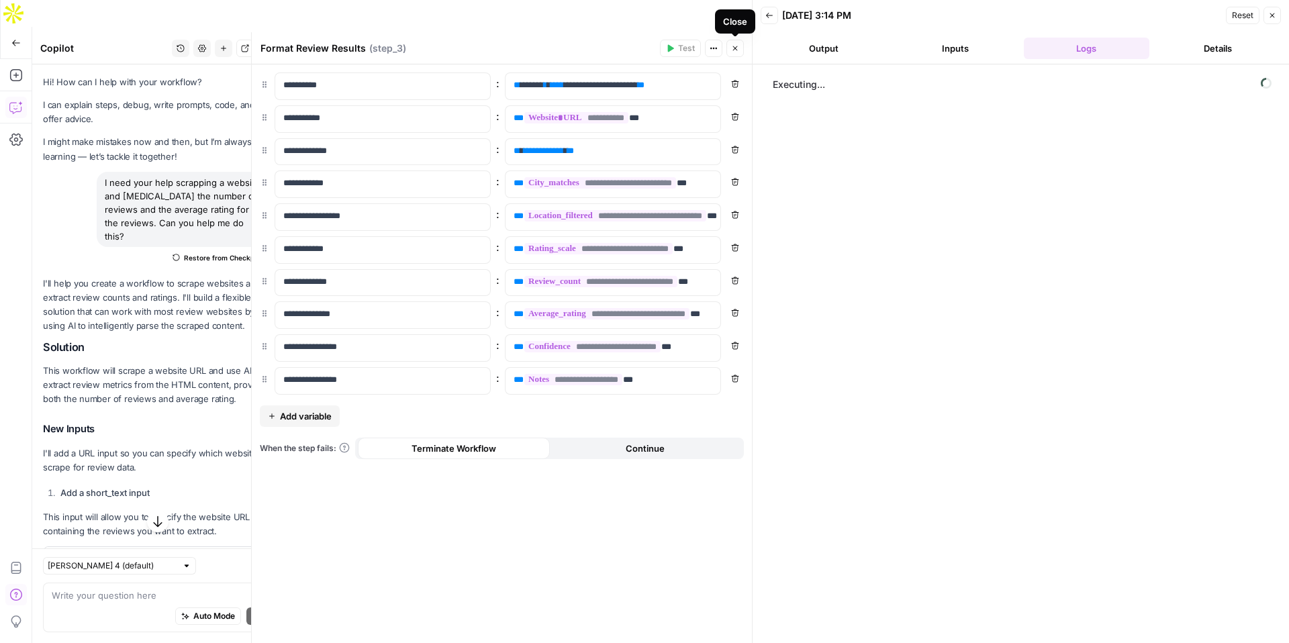
click at [737, 52] on icon "button" at bounding box center [735, 48] width 8 height 8
